Goal: Information Seeking & Learning: Learn about a topic

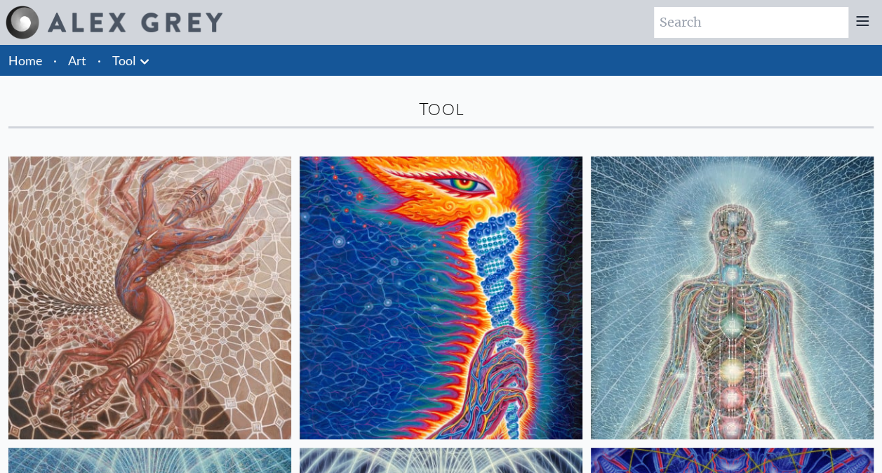
click at [143, 292] on img at bounding box center [149, 298] width 283 height 283
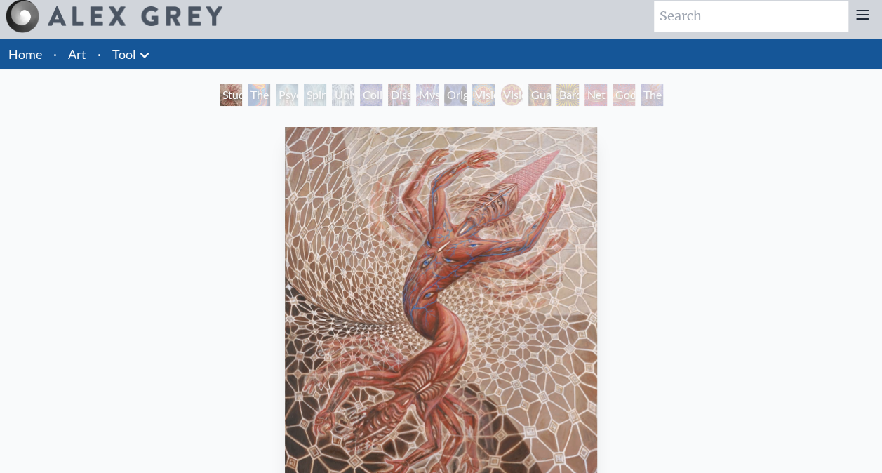
scroll to position [7, 0]
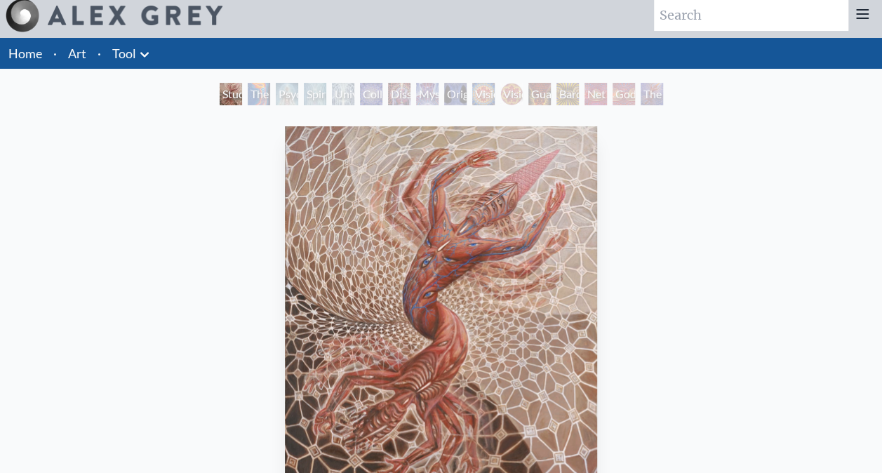
click at [260, 91] on div "The Torch" at bounding box center [259, 94] width 22 height 22
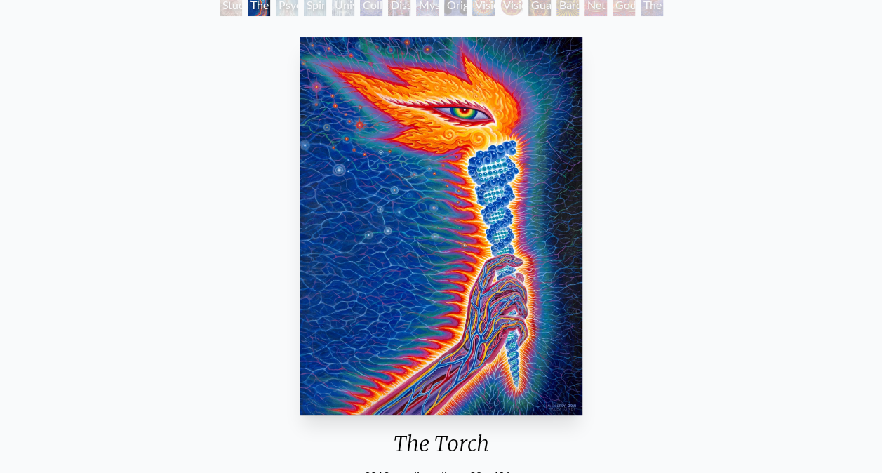
scroll to position [23, 0]
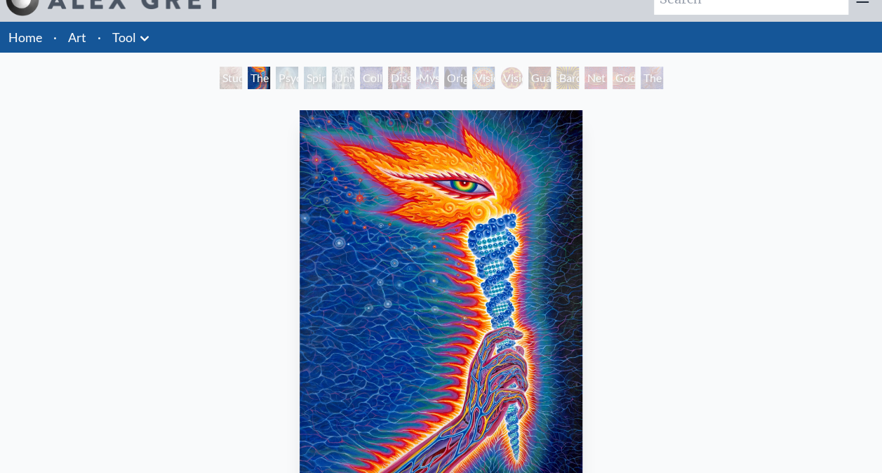
click at [282, 79] on div "Psychic Energy System" at bounding box center [287, 78] width 22 height 22
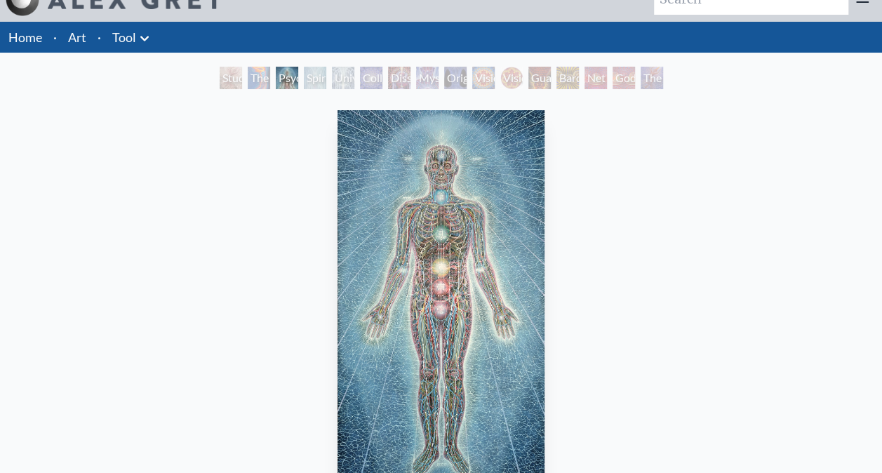
click at [354, 79] on div "Universal Mind Lattice" at bounding box center [343, 78] width 22 height 22
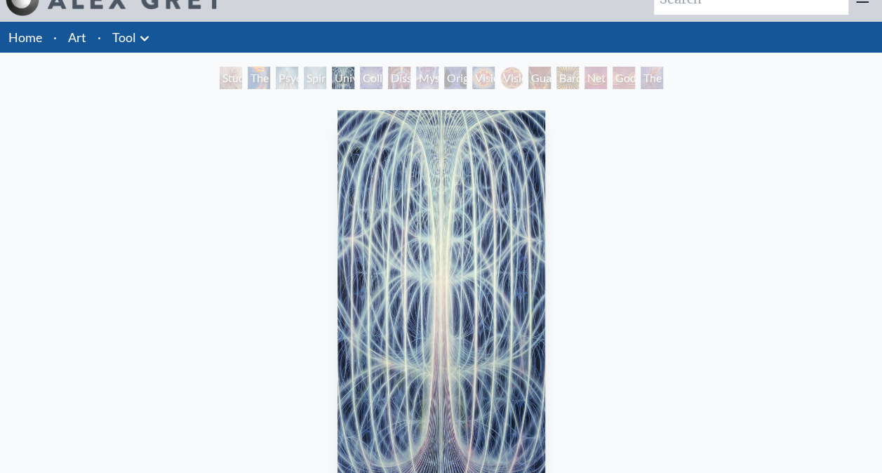
click at [332, 84] on div "Universal Mind Lattice" at bounding box center [343, 78] width 22 height 22
click at [397, 77] on div "Dissectional Art for Tool's Lateralus CD" at bounding box center [399, 78] width 22 height 22
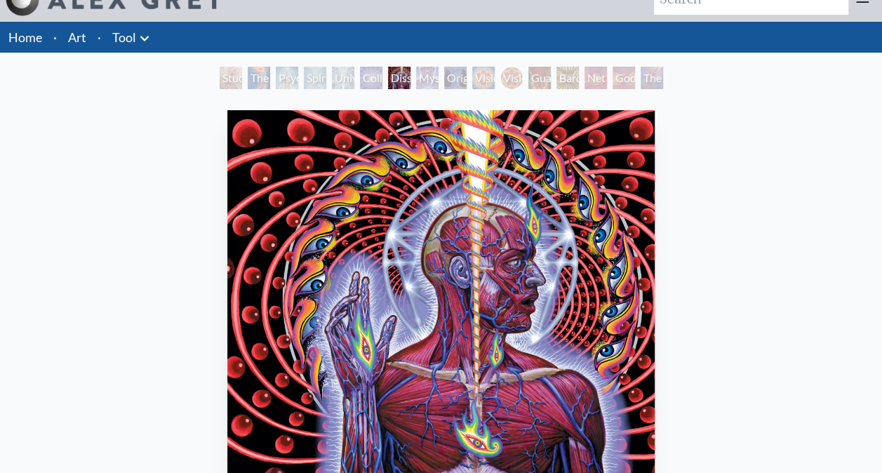
click at [500, 76] on div "Vision [PERSON_NAME]" at bounding box center [511, 78] width 22 height 22
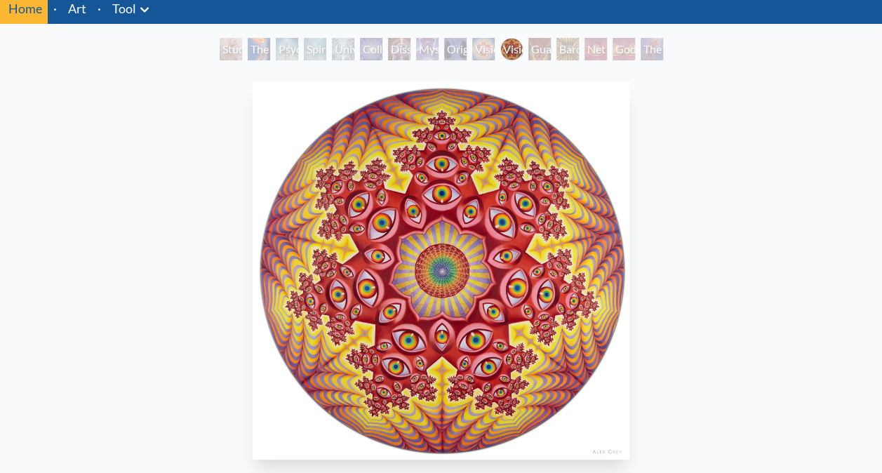
scroll to position [47, 0]
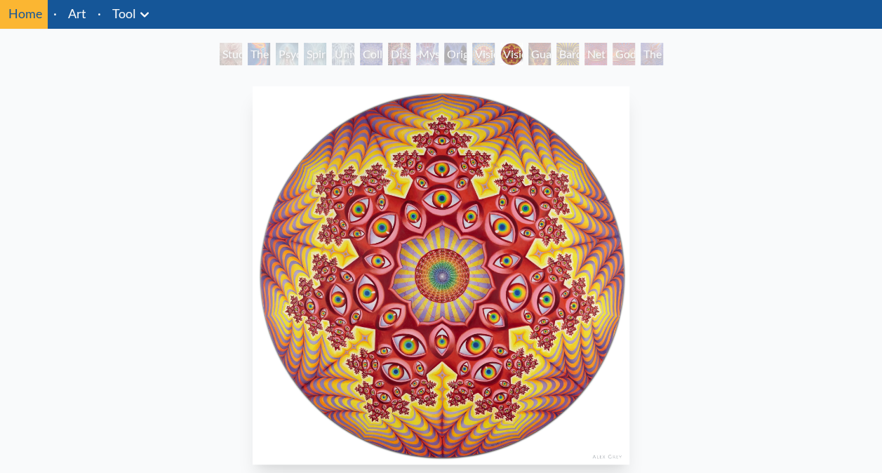
click at [651, 52] on div "The Great Turn" at bounding box center [652, 54] width 22 height 22
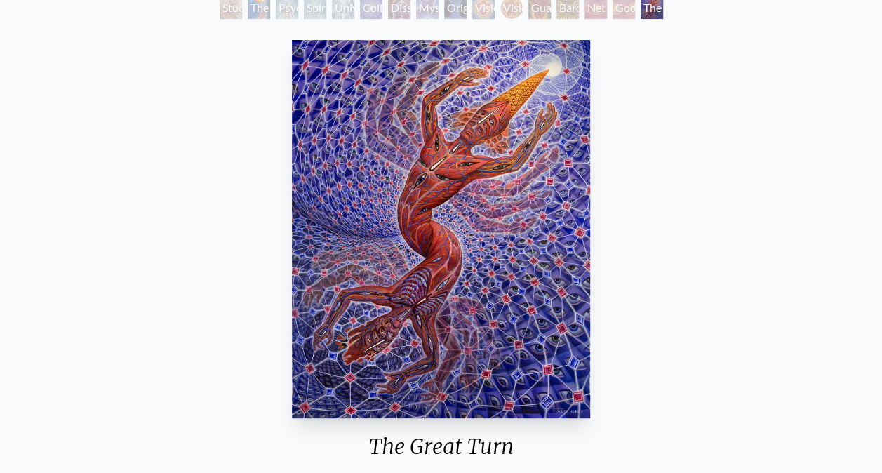
scroll to position [20, 0]
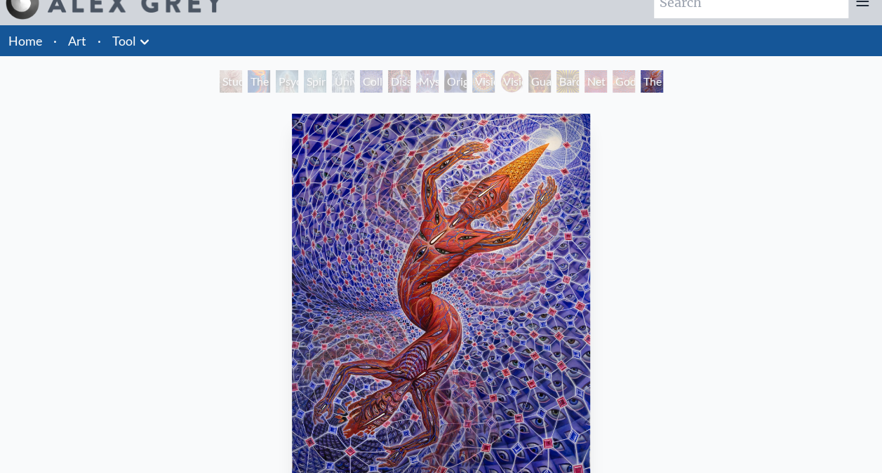
click at [618, 77] on div "Godself" at bounding box center [624, 81] width 22 height 22
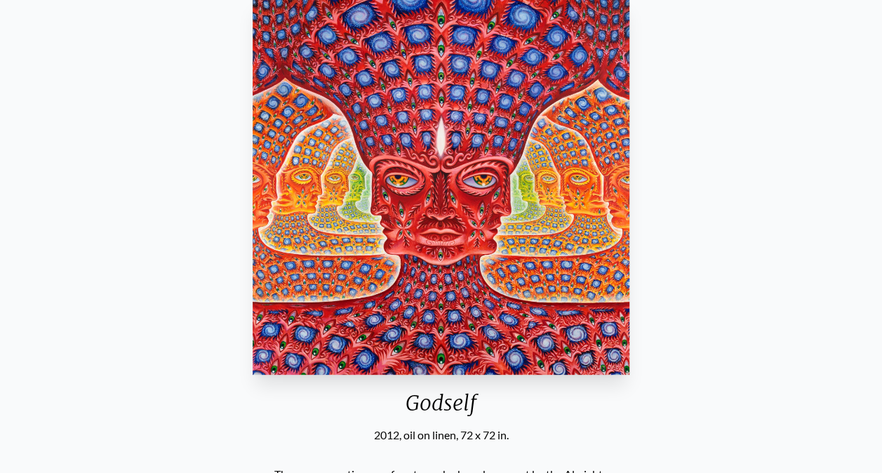
scroll to position [116, 0]
